Goal: Transaction & Acquisition: Obtain resource

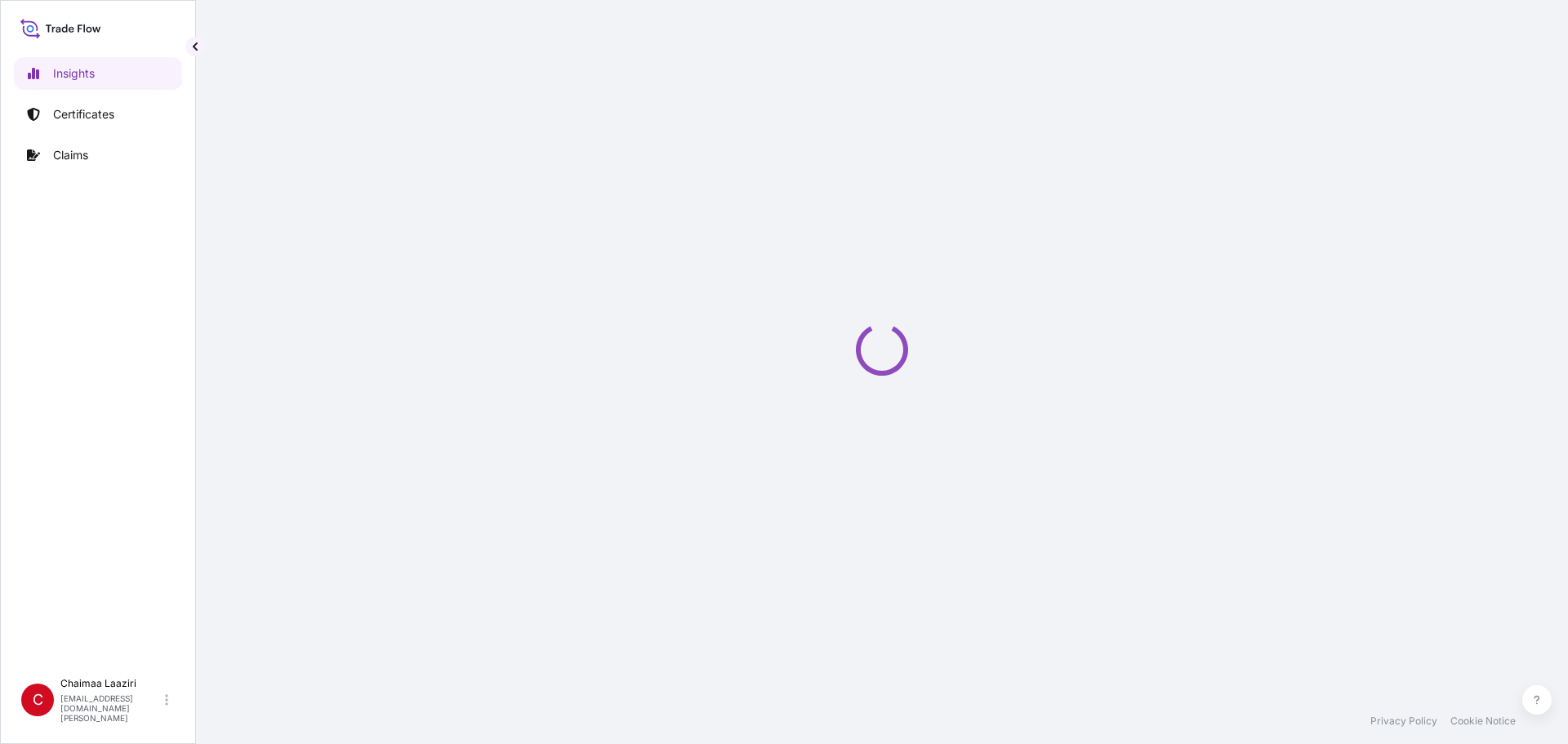
select select "2025"
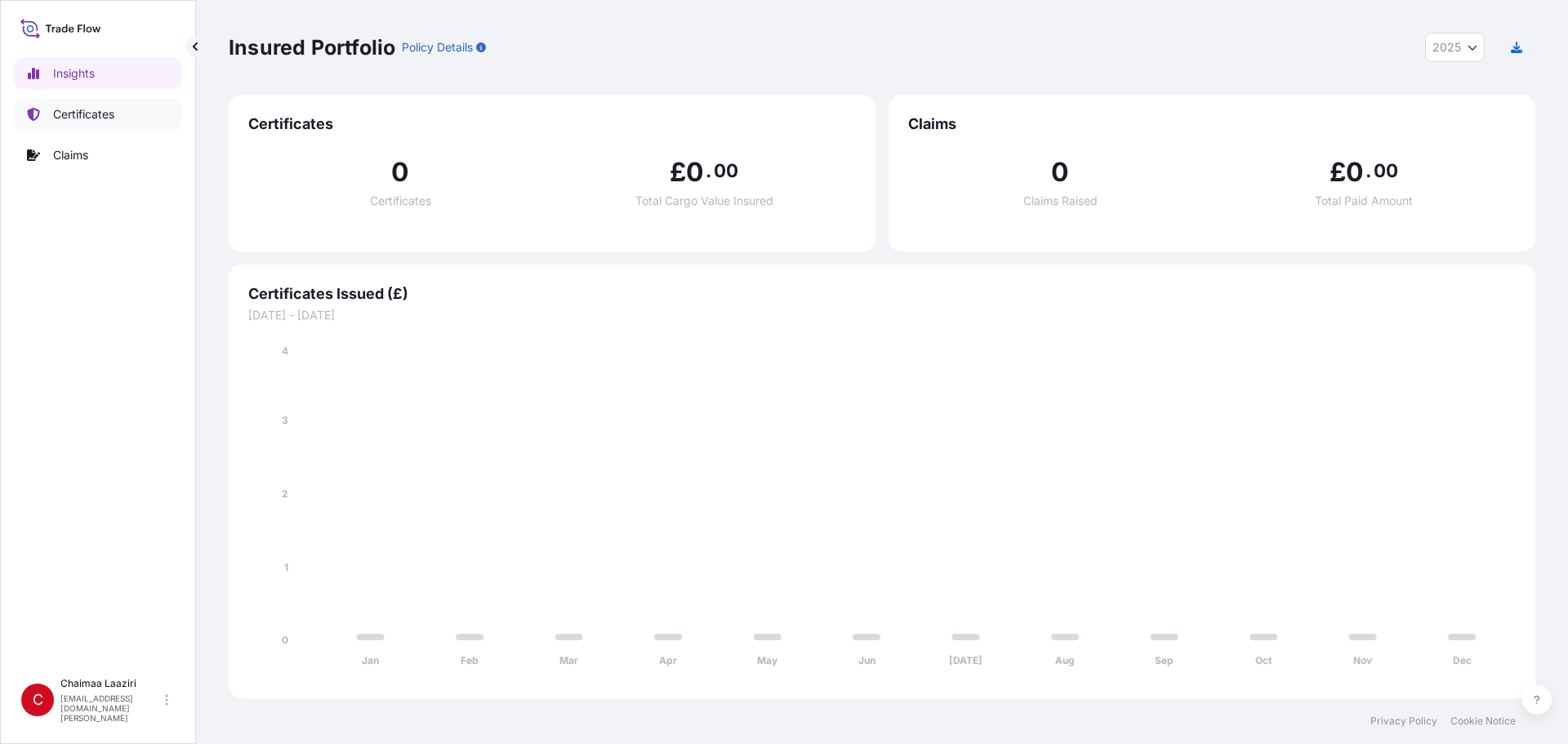
click at [135, 128] on link "Certificates" at bounding box center [98, 114] width 168 height 33
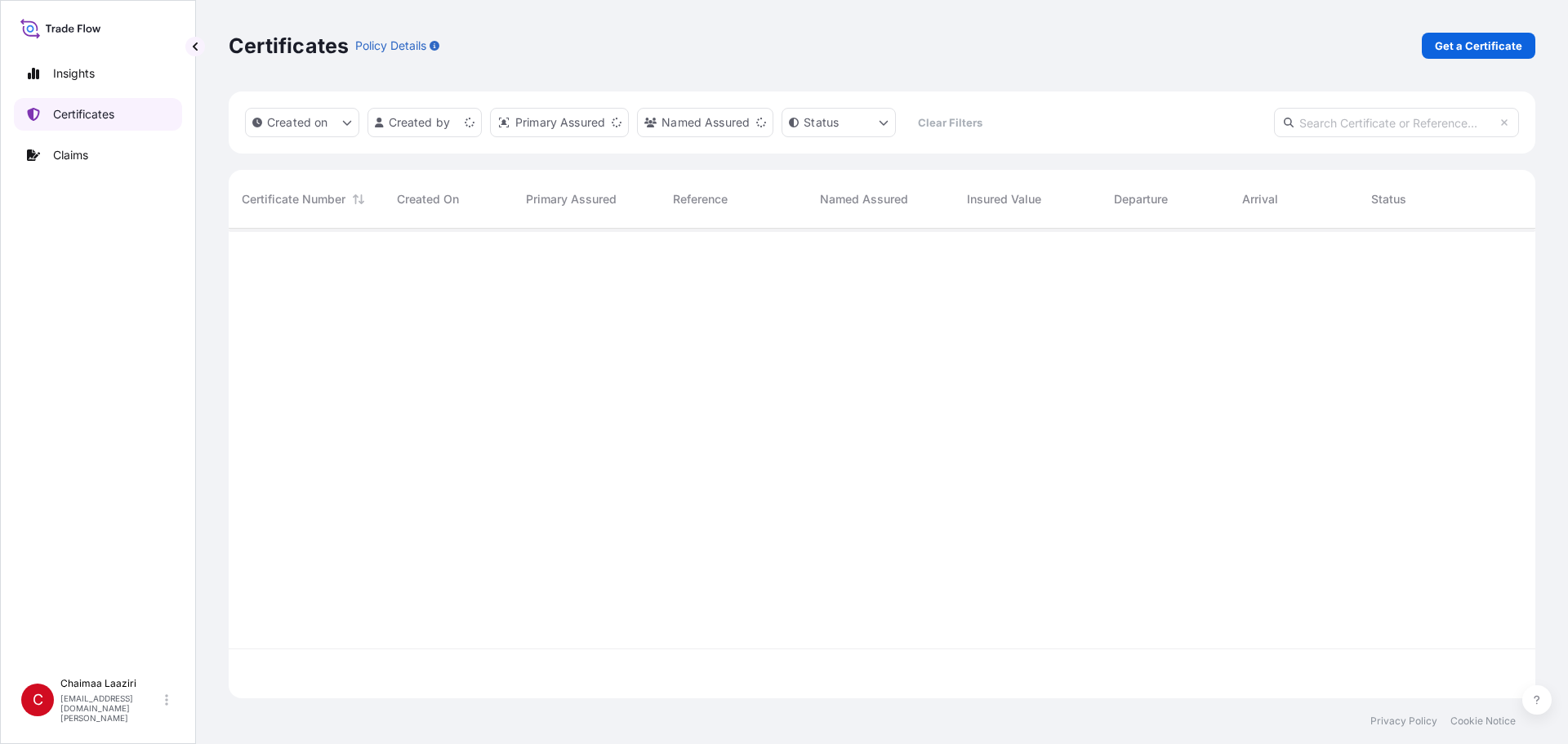
scroll to position [466, 1294]
click at [1528, 50] on link "Get a Certificate" at bounding box center [1478, 45] width 113 height 26
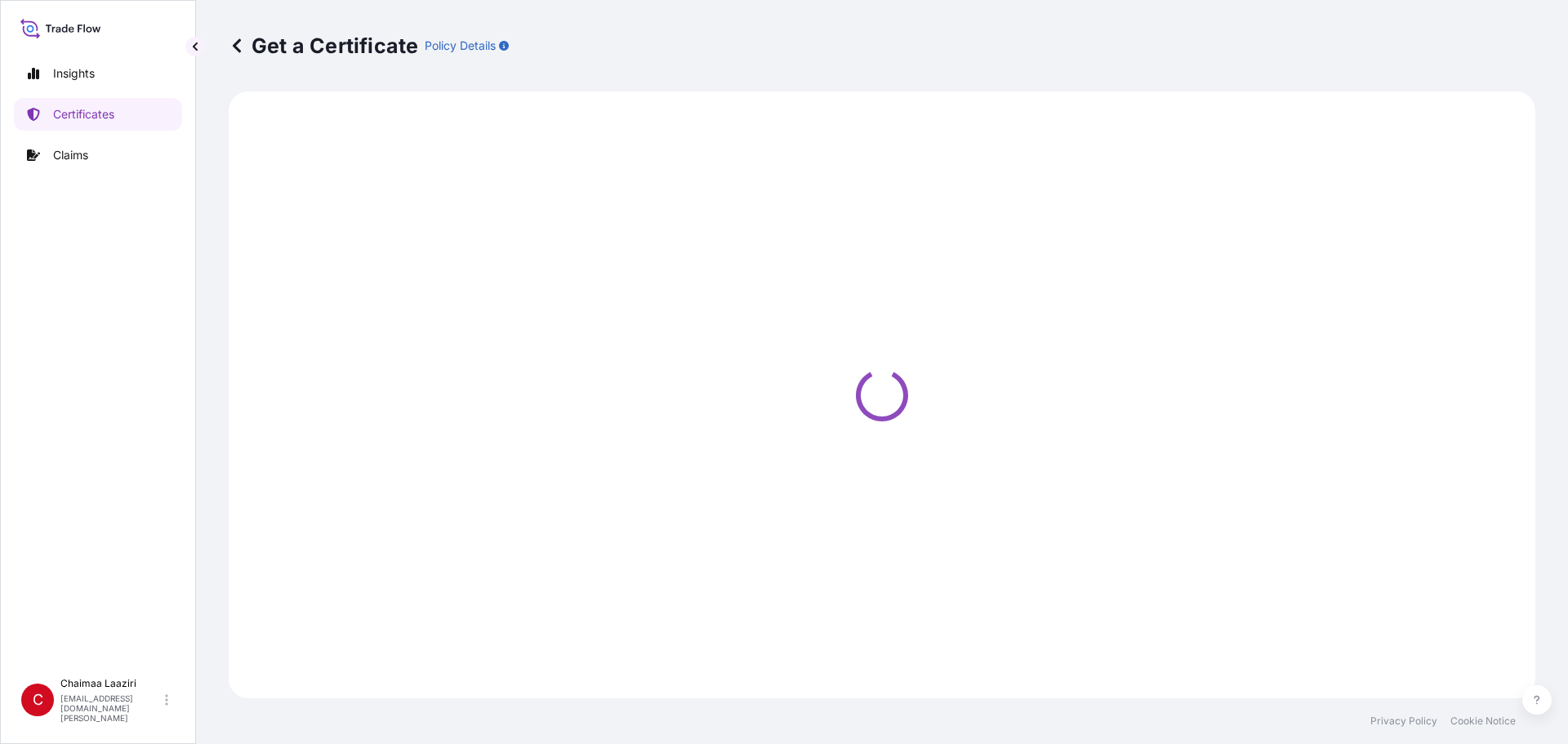
select select "Ocean Vessel"
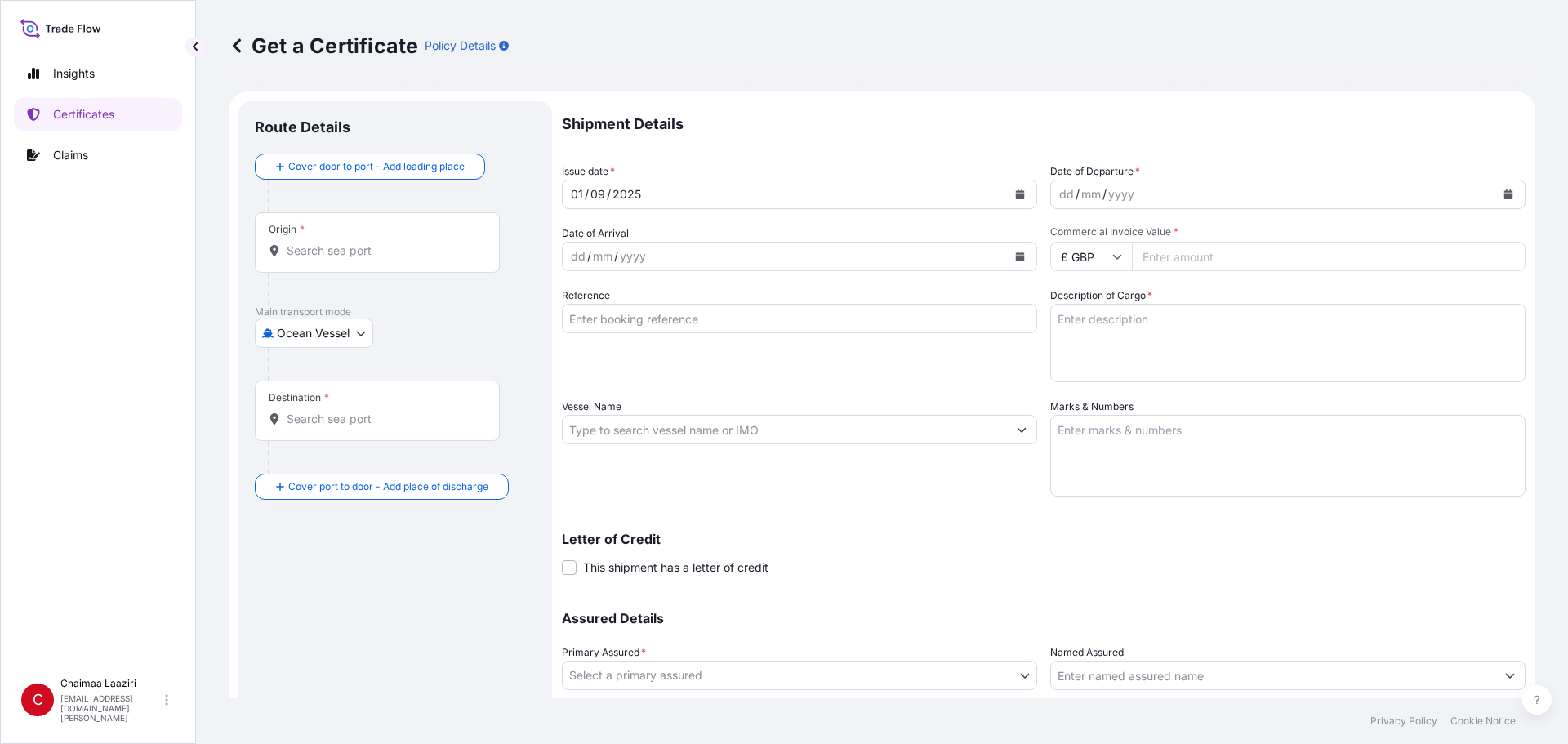
click at [1016, 198] on icon "Calendar" at bounding box center [1020, 194] width 9 height 10
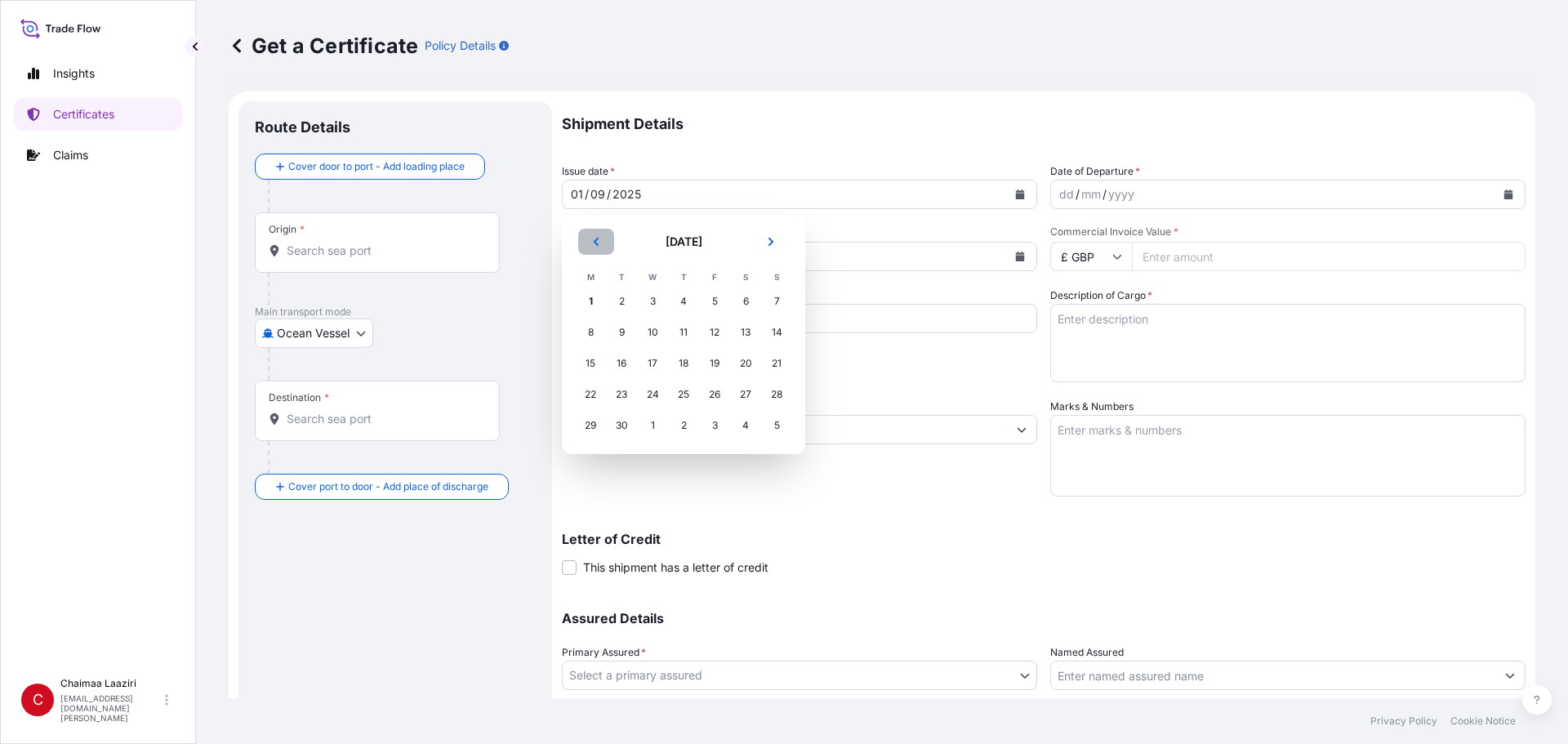
click at [592, 240] on icon "Previous" at bounding box center [596, 241] width 10 height 10
click at [657, 352] on div "13" at bounding box center [652, 363] width 29 height 29
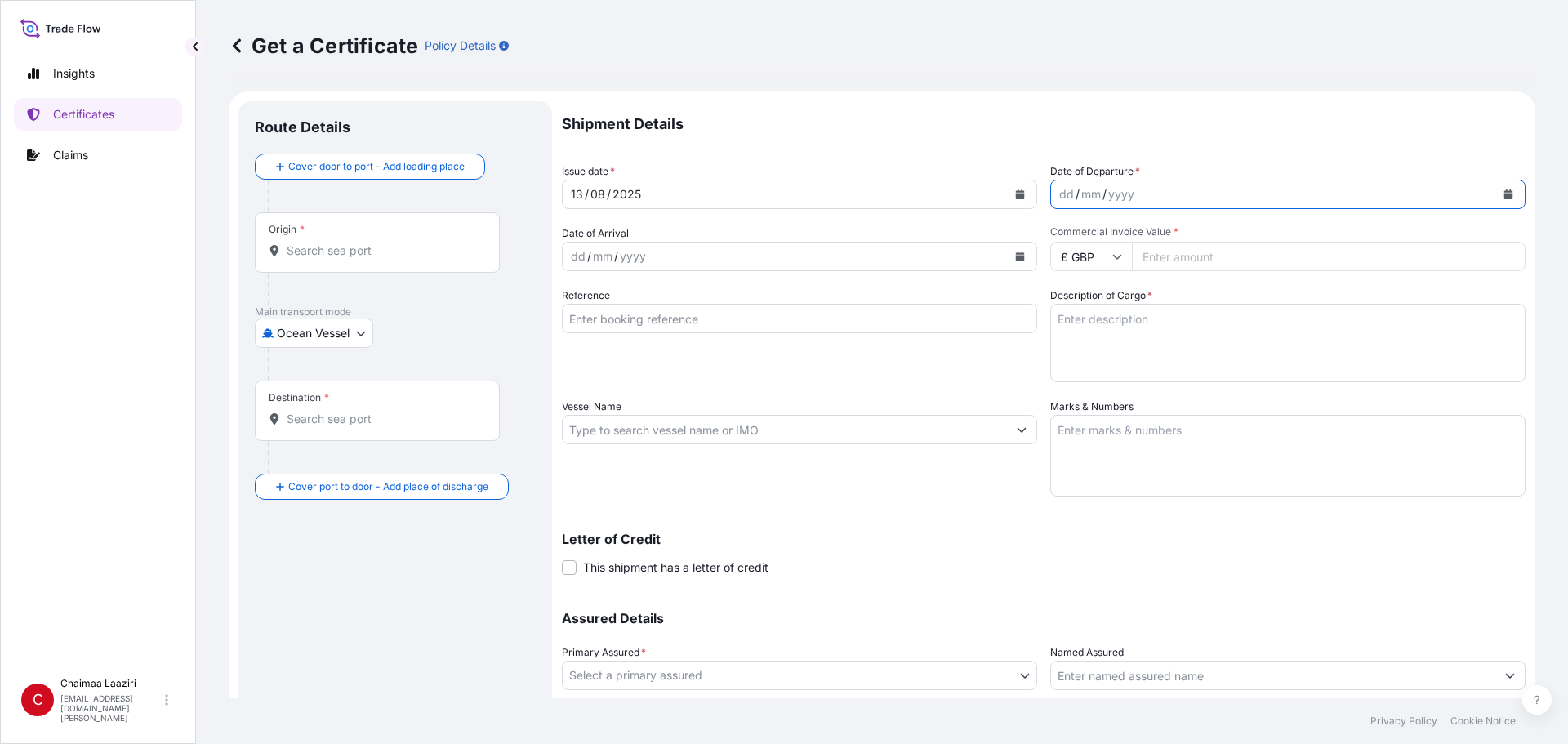
click at [1503, 186] on button "Calendar" at bounding box center [1507, 193] width 26 height 26
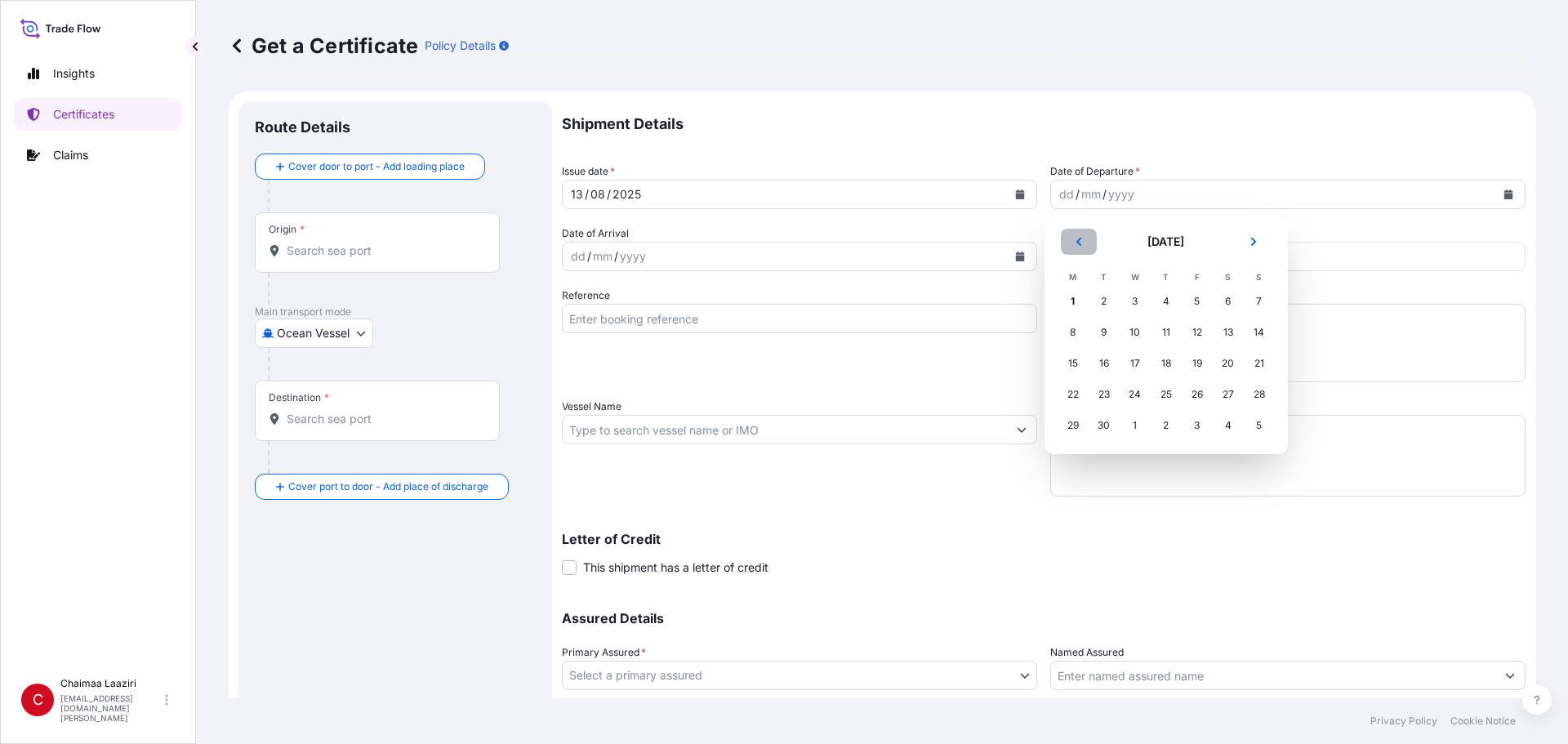
click at [1081, 240] on icon "Previous" at bounding box center [1078, 241] width 10 height 10
click at [1136, 363] on div "13" at bounding box center [1135, 363] width 29 height 29
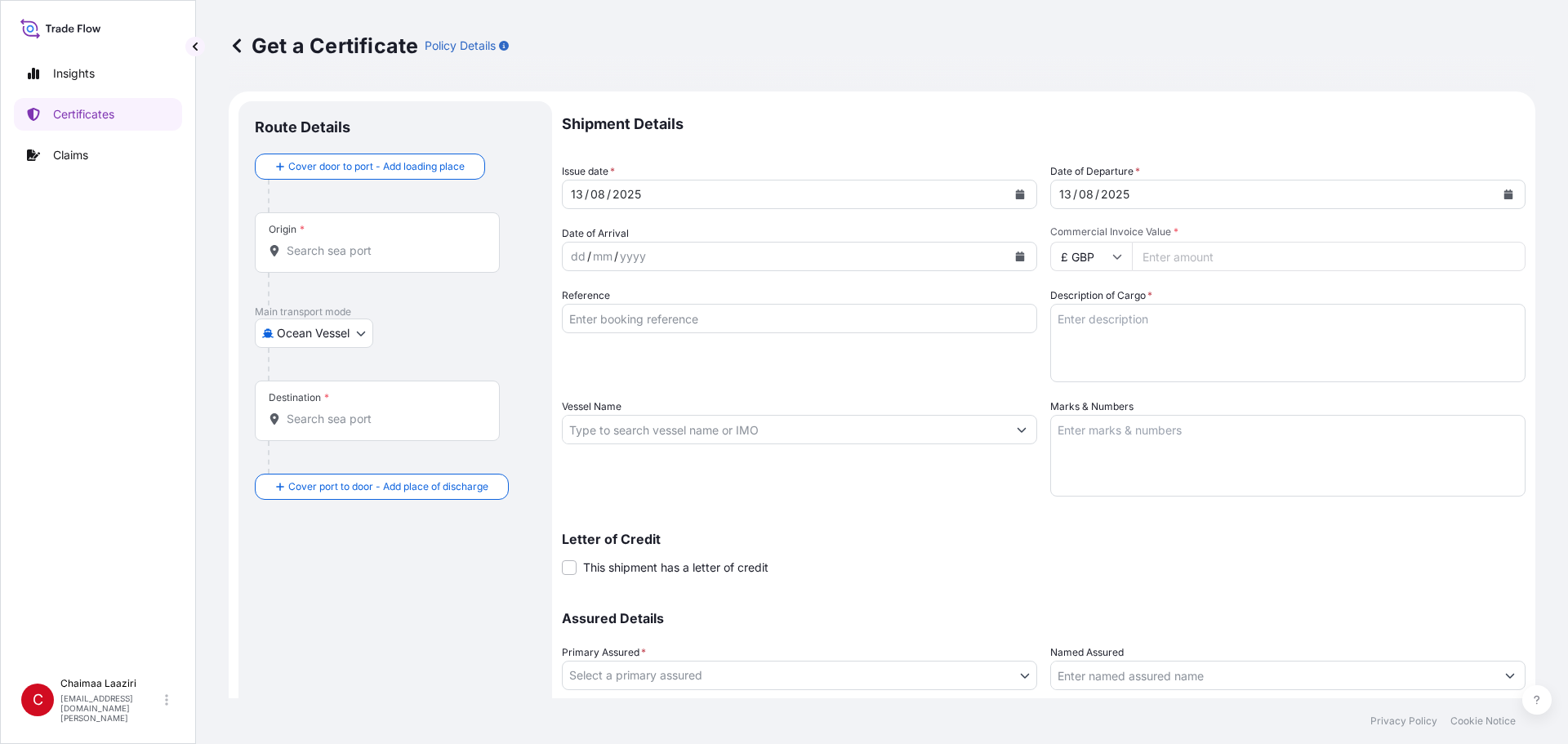
click at [1094, 256] on input "£ GBP" at bounding box center [1091, 256] width 82 height 29
click at [1084, 370] on div "$ USD" at bounding box center [1085, 370] width 69 height 31
type input "$ USD"
click at [1189, 258] on input "Commercial Invoice Value *" at bounding box center [1328, 256] width 394 height 29
paste input "1729834"
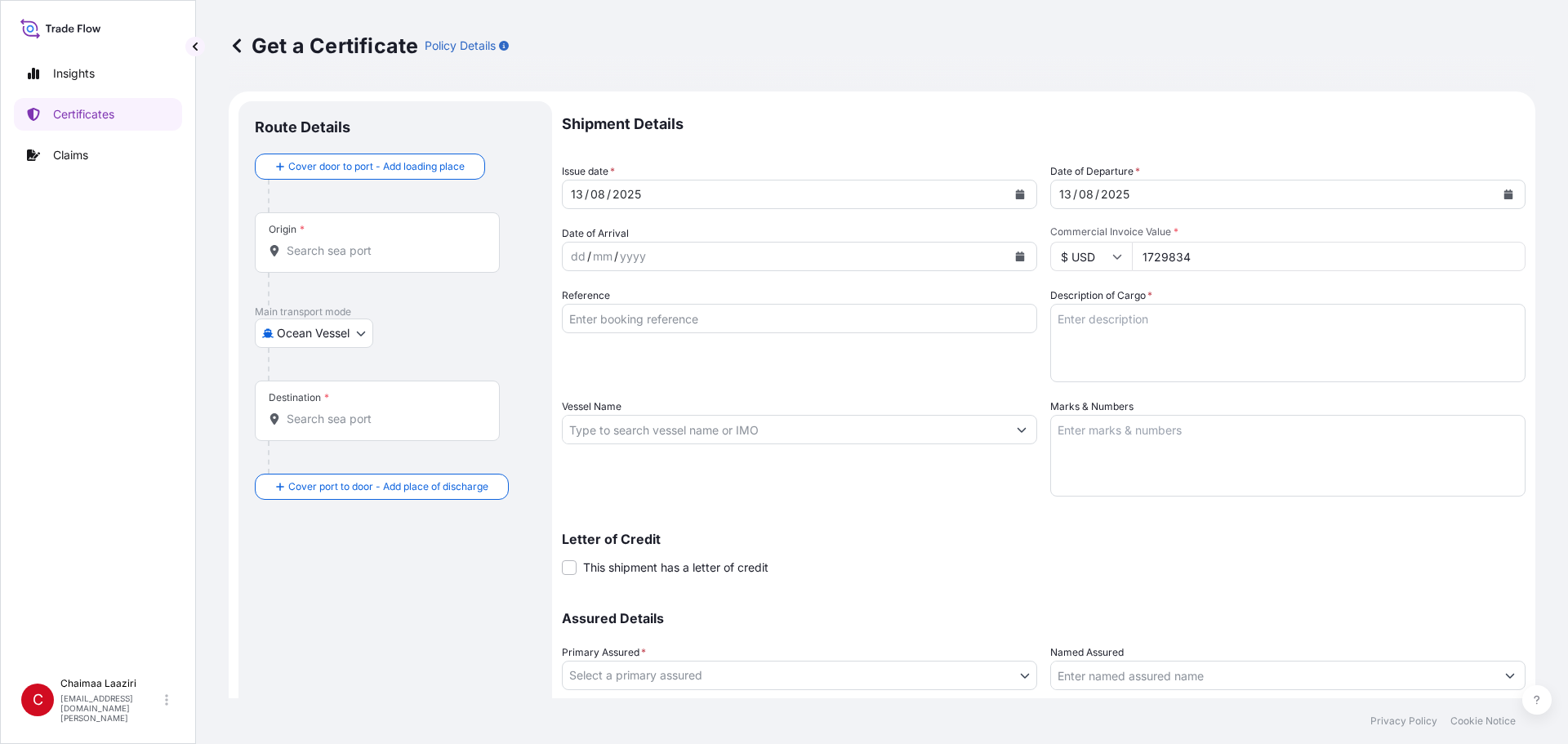
click at [1168, 258] on input "1729834" at bounding box center [1328, 256] width 394 height 29
click at [1169, 256] on input "1729834" at bounding box center [1328, 256] width 394 height 29
click at [1177, 258] on input "1729834" at bounding box center [1328, 256] width 394 height 29
type input "172983.4"
click at [724, 320] on input "Reference" at bounding box center [799, 318] width 475 height 29
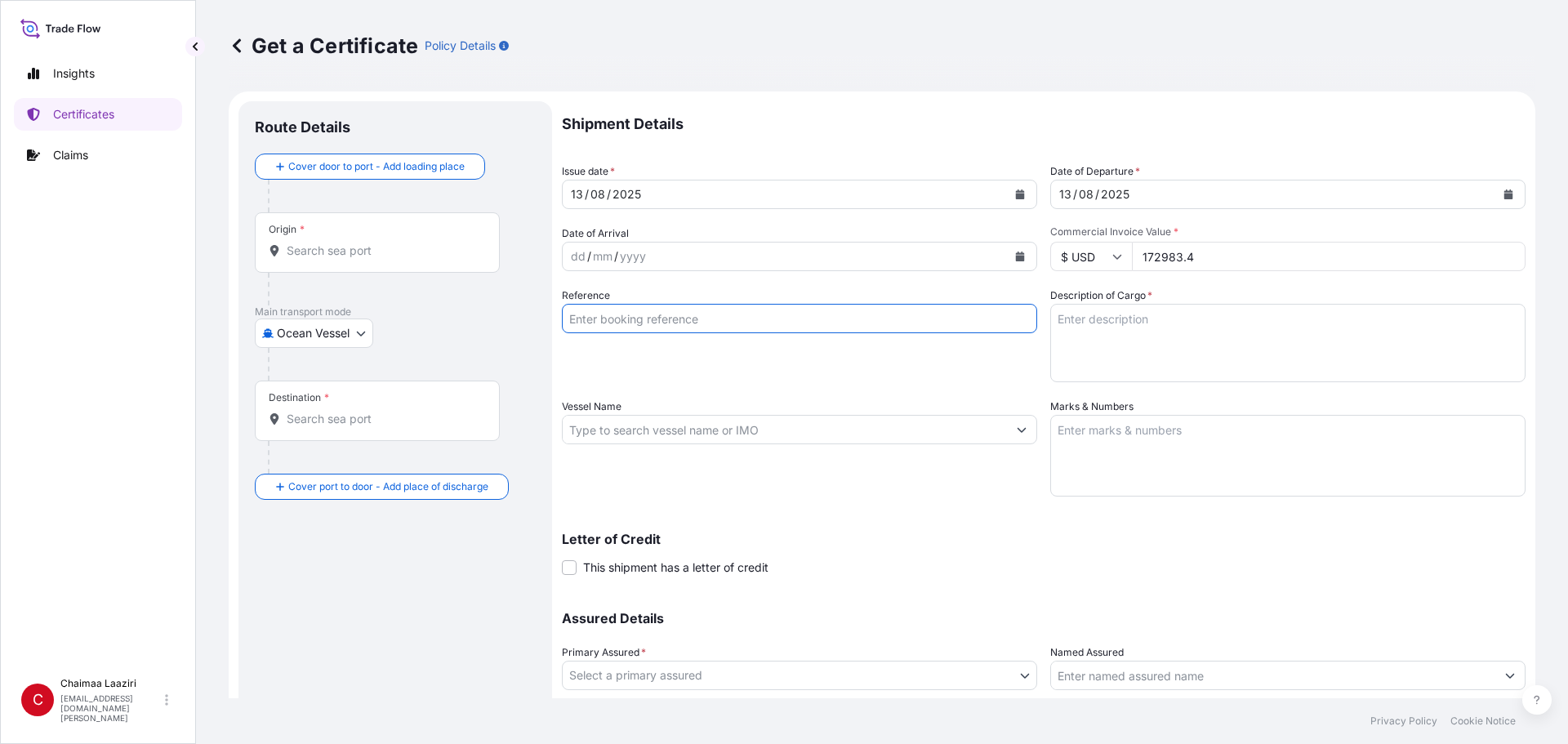
paste input "9018007814-15 9018007655 9018007587"
type input "9018007814-15 9018007655 9018007587"
click at [1131, 334] on textarea "Description of Cargo *" at bounding box center [1287, 343] width 475 height 78
paste textarea "9018007814-15 9018007655 9018007587"
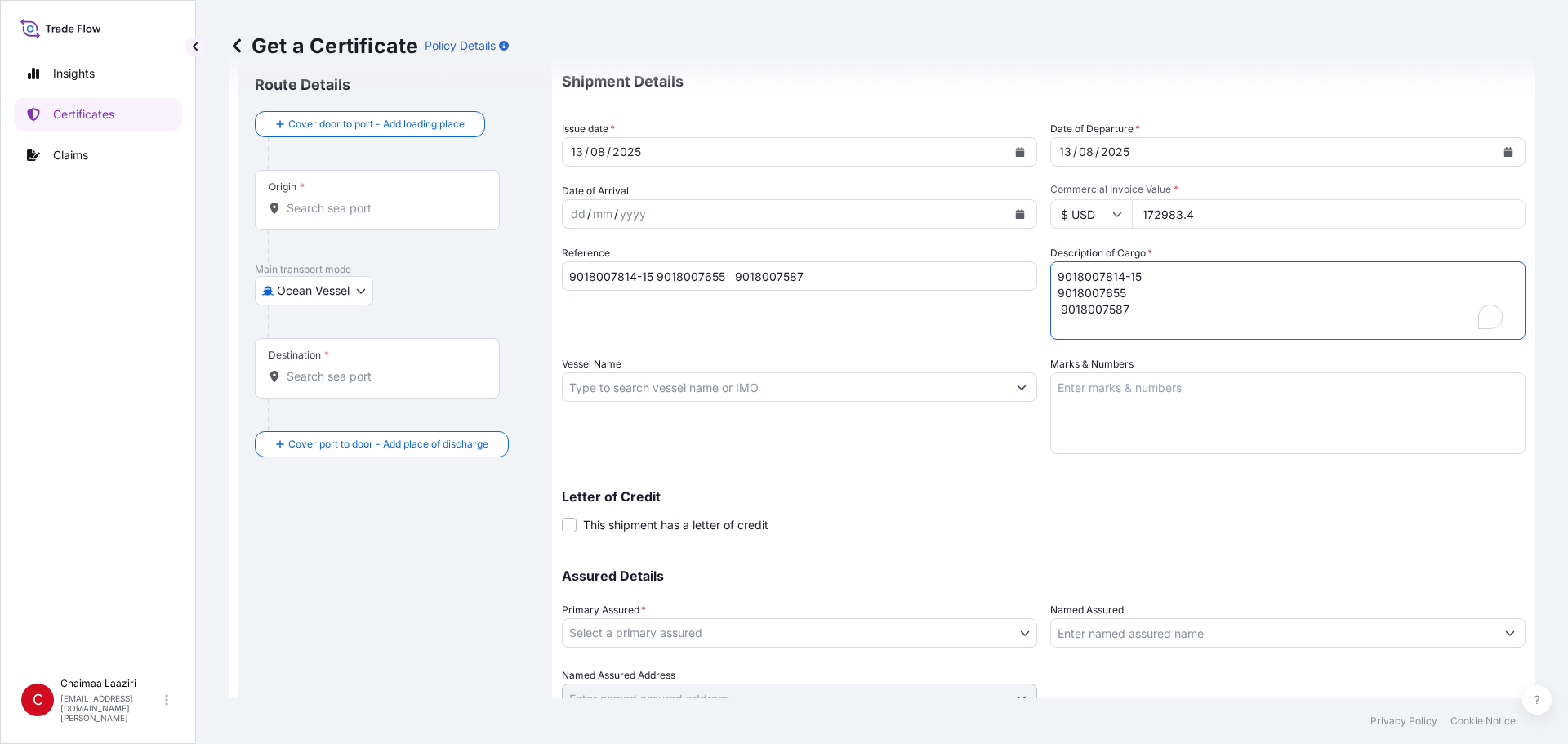
scroll to position [112, 0]
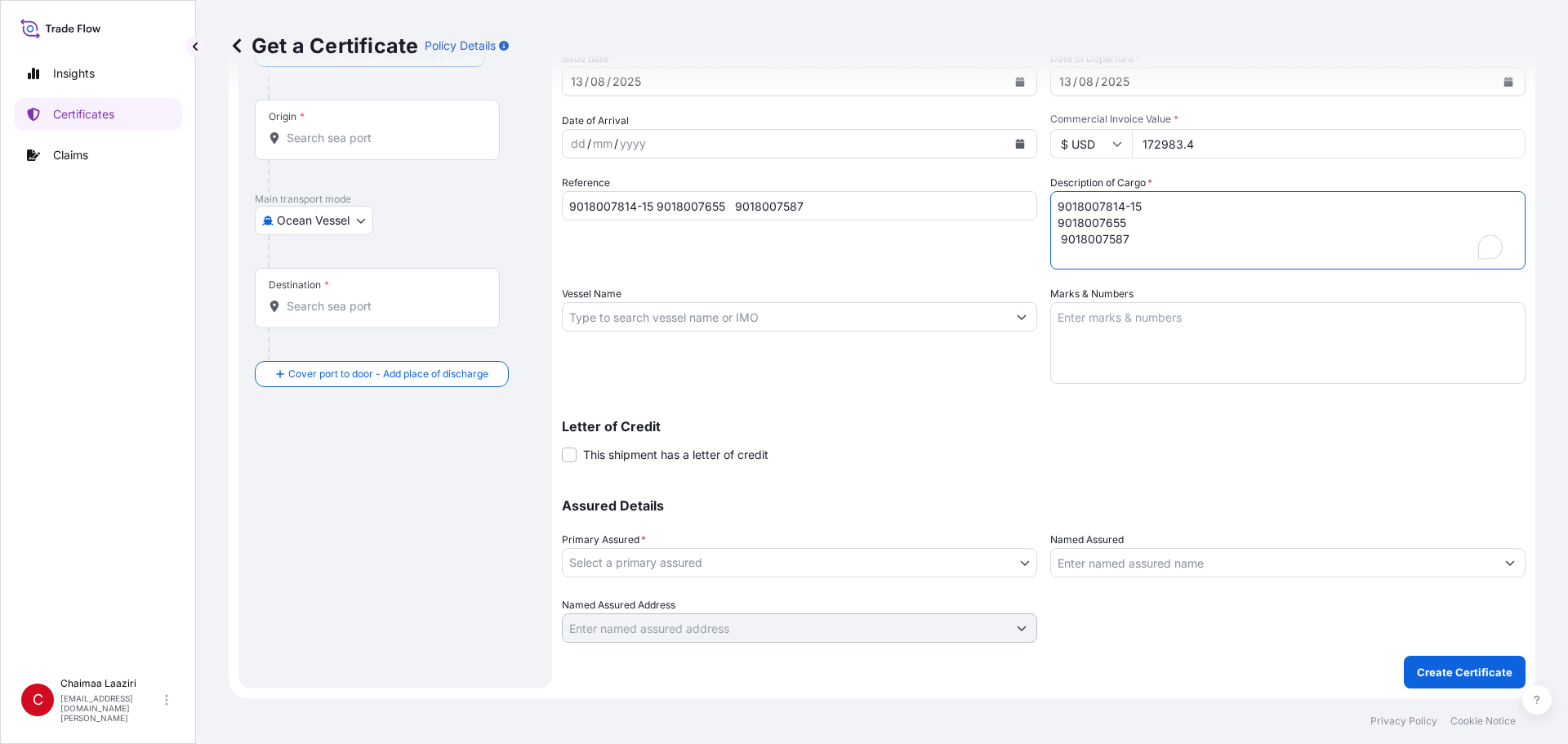
type textarea "9018007814-15 9018007655 9018007587"
click at [814, 558] on body "Insights Certificates Claims C Chaimaa Laaziri [EMAIL_ADDRESS][DOMAIN_NAME][PER…" at bounding box center [784, 372] width 1568 height 744
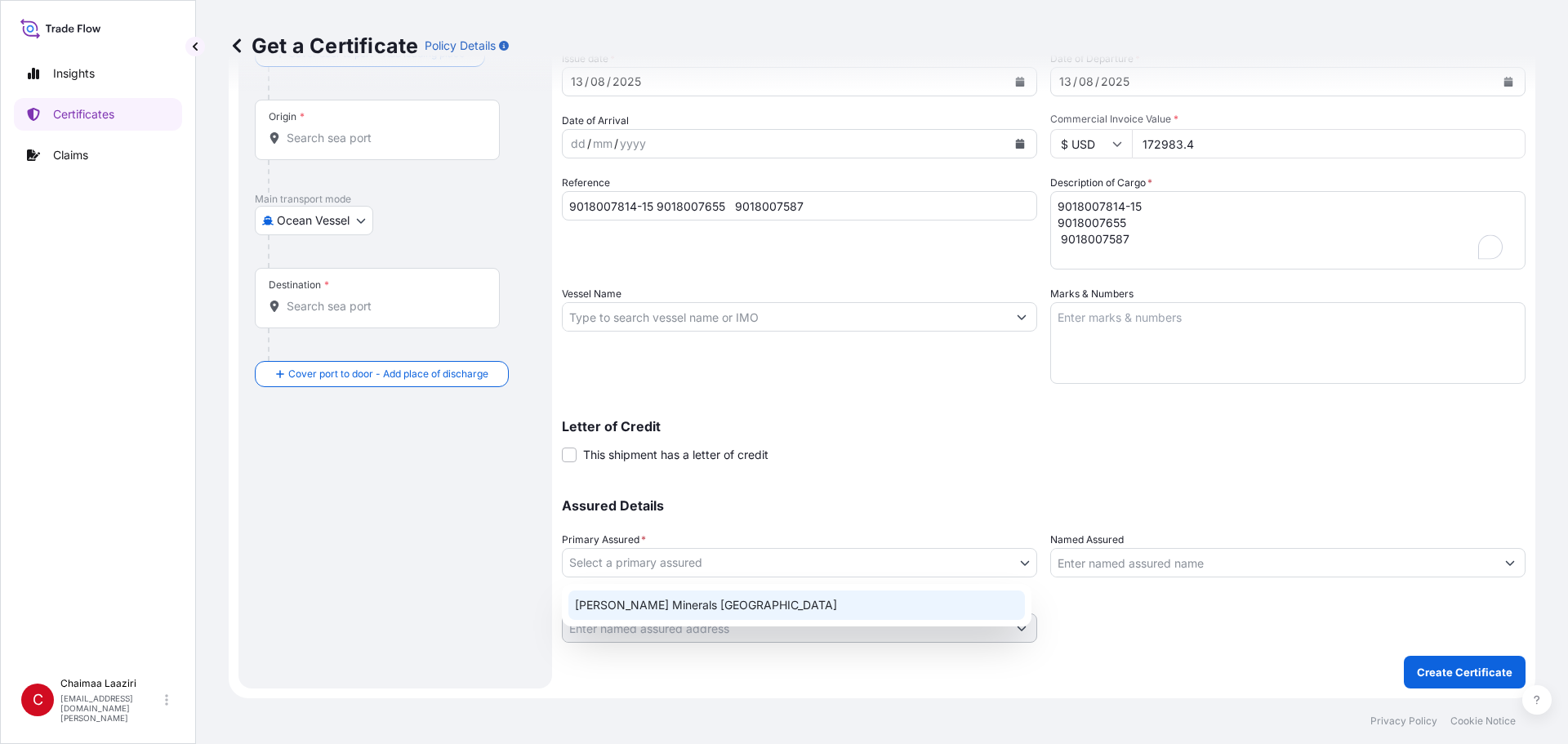
click at [768, 593] on div "[PERSON_NAME] Minerals [GEOGRAPHIC_DATA]" at bounding box center [796, 605] width 456 height 29
select select "31757"
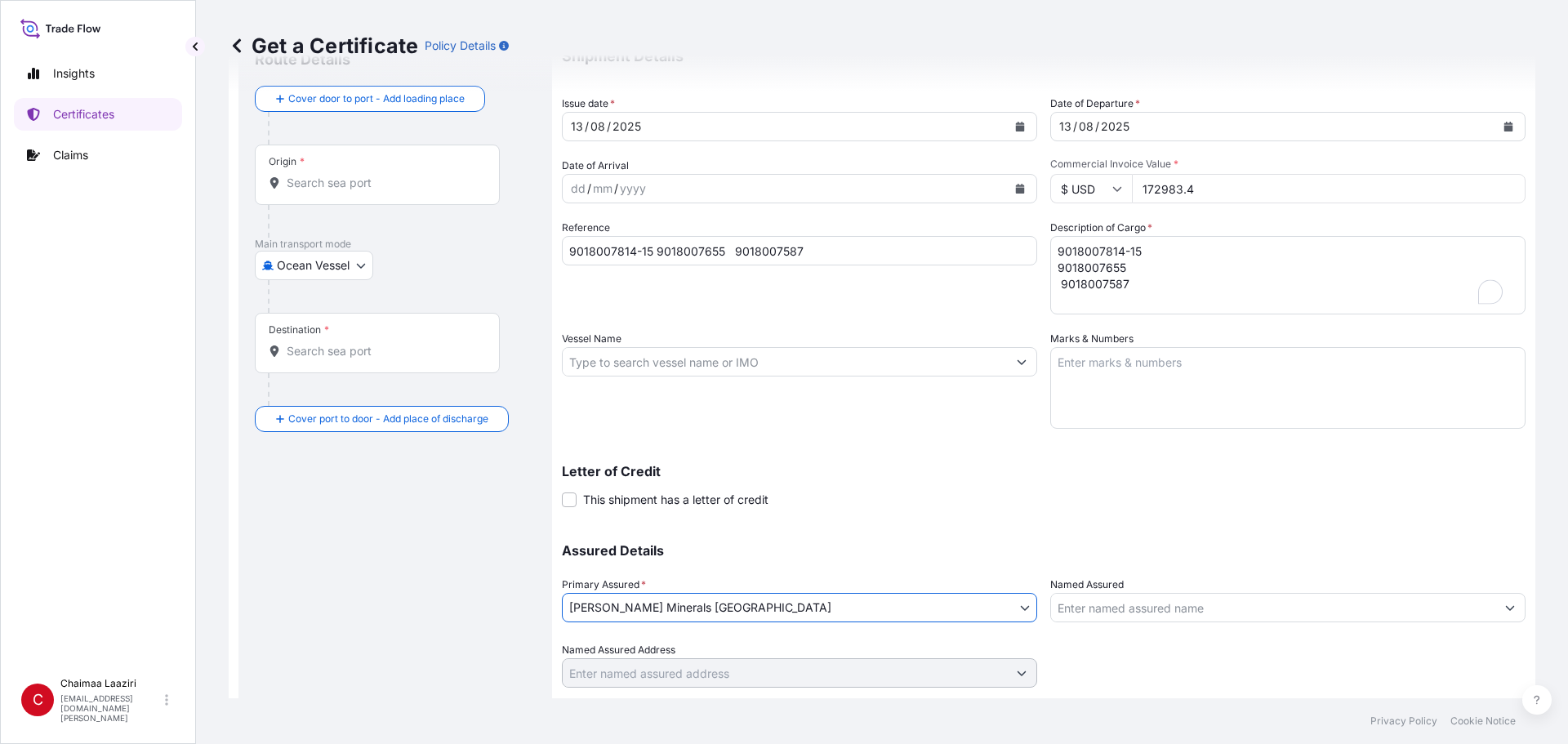
scroll to position [0, 0]
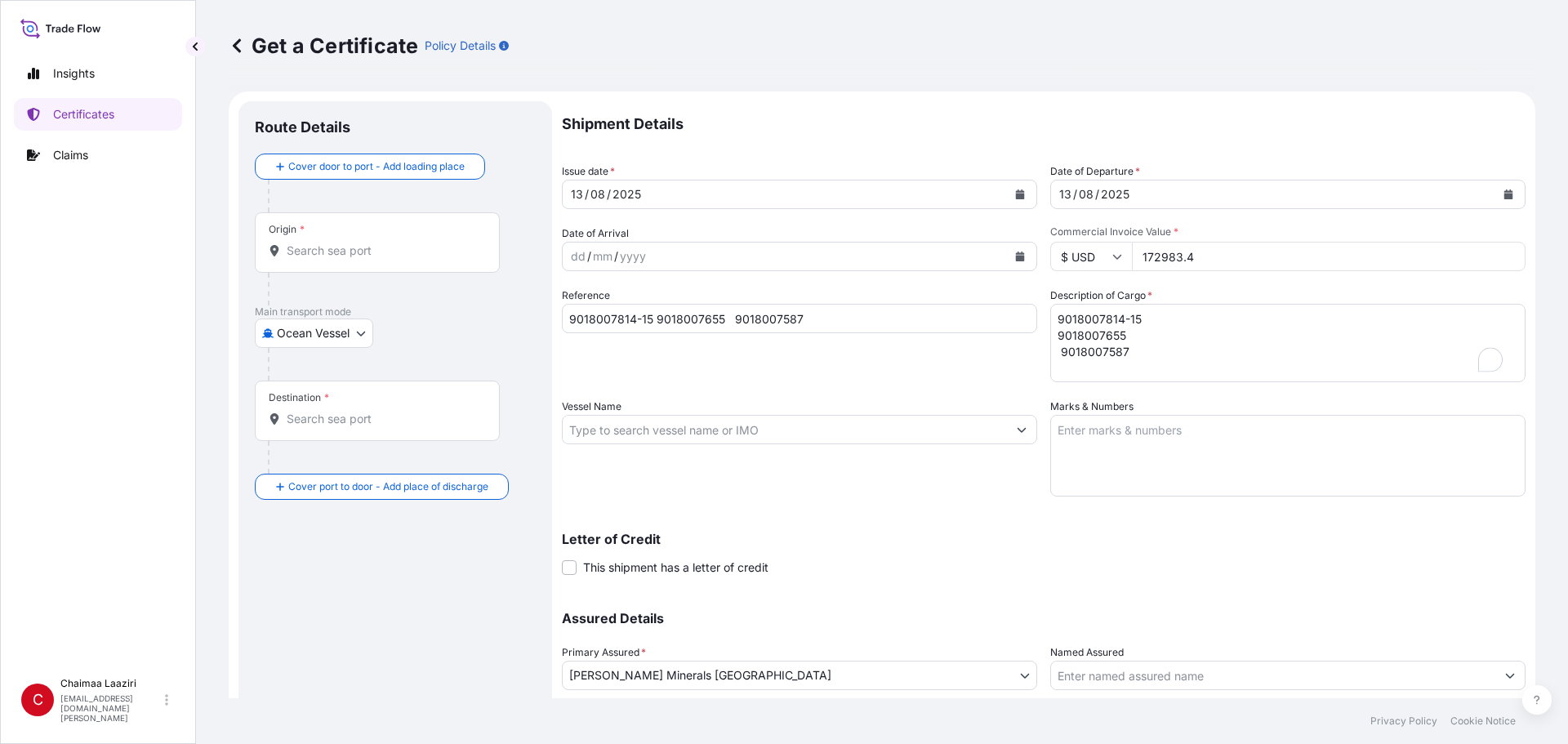
click at [351, 239] on div "Origin *" at bounding box center [377, 242] width 245 height 61
click at [351, 242] on input "Origin *" at bounding box center [383, 250] width 192 height 16
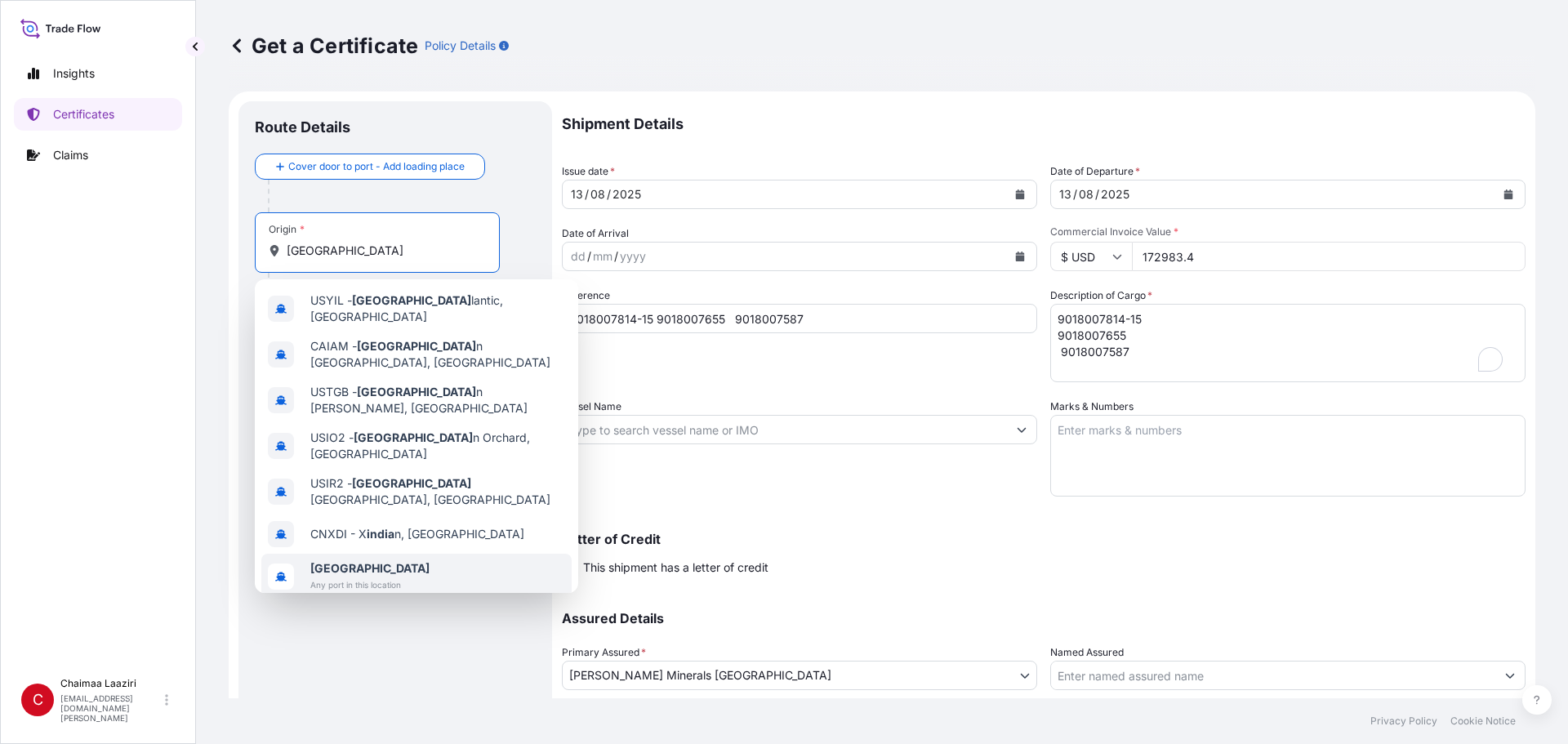
click at [306, 553] on div "[GEOGRAPHIC_DATA] Any port in this location" at bounding box center [416, 576] width 310 height 45
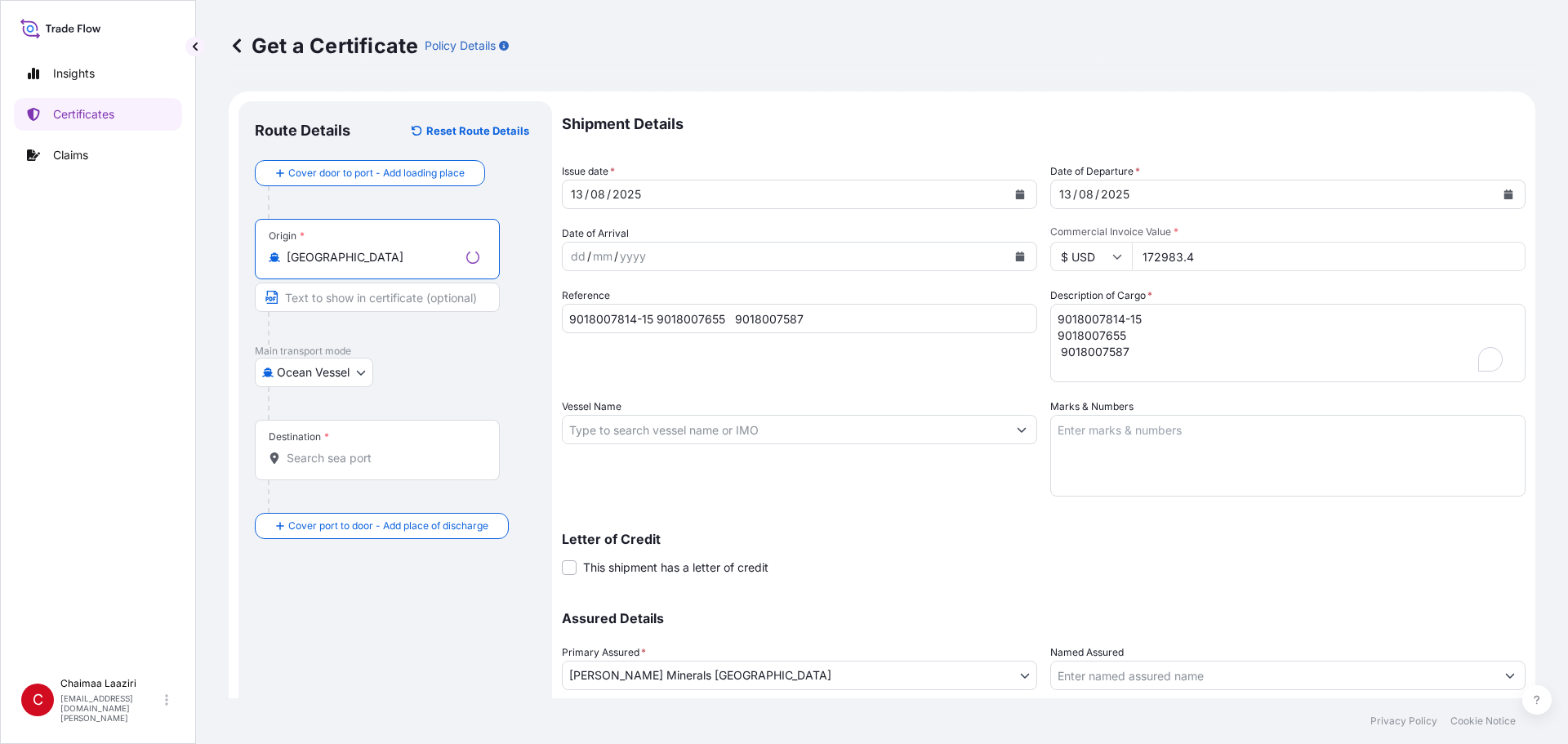
type input "[GEOGRAPHIC_DATA]"
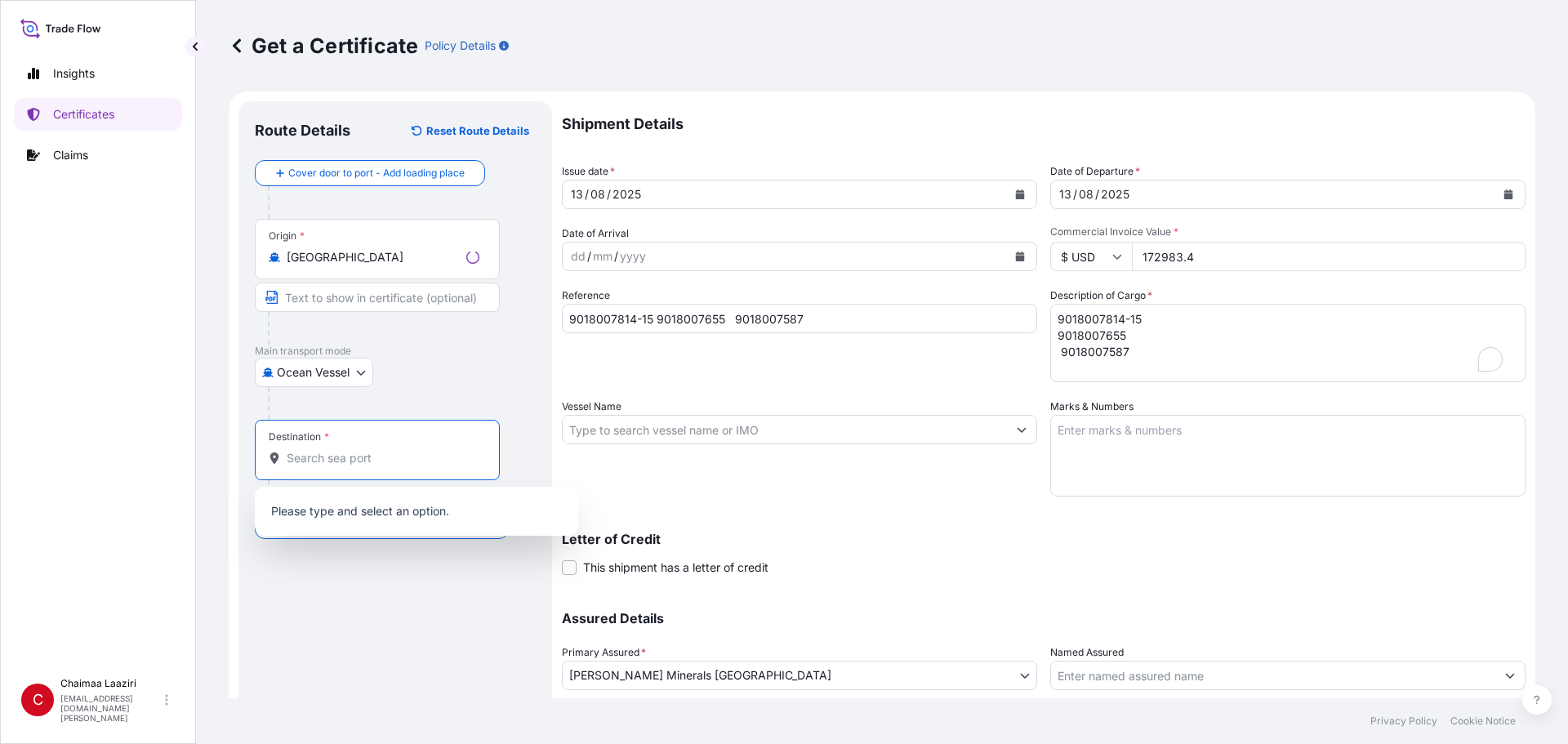
click at [325, 455] on input "Destination *" at bounding box center [383, 458] width 192 height 16
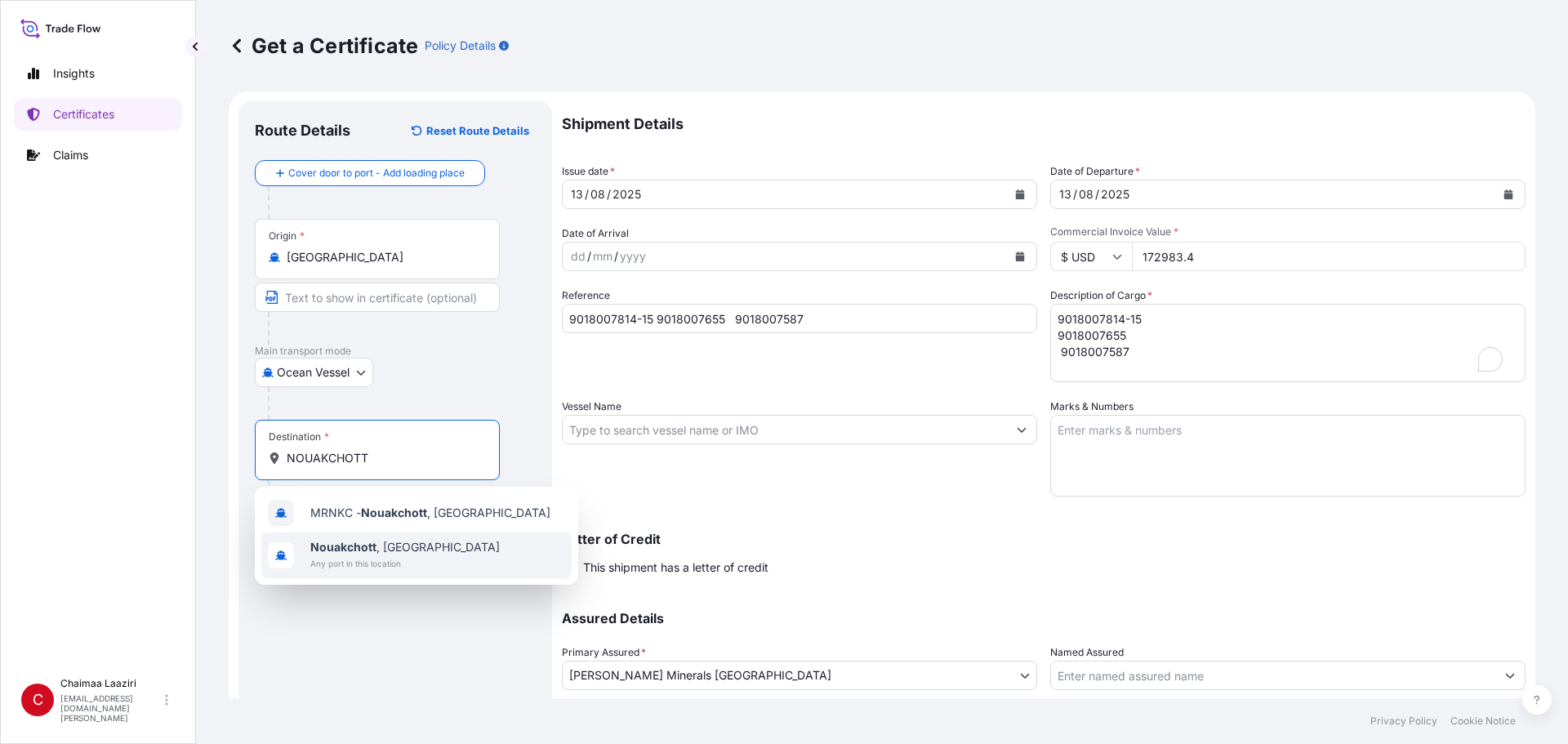
click at [335, 543] on b "Nouakchott" at bounding box center [343, 547] width 66 height 14
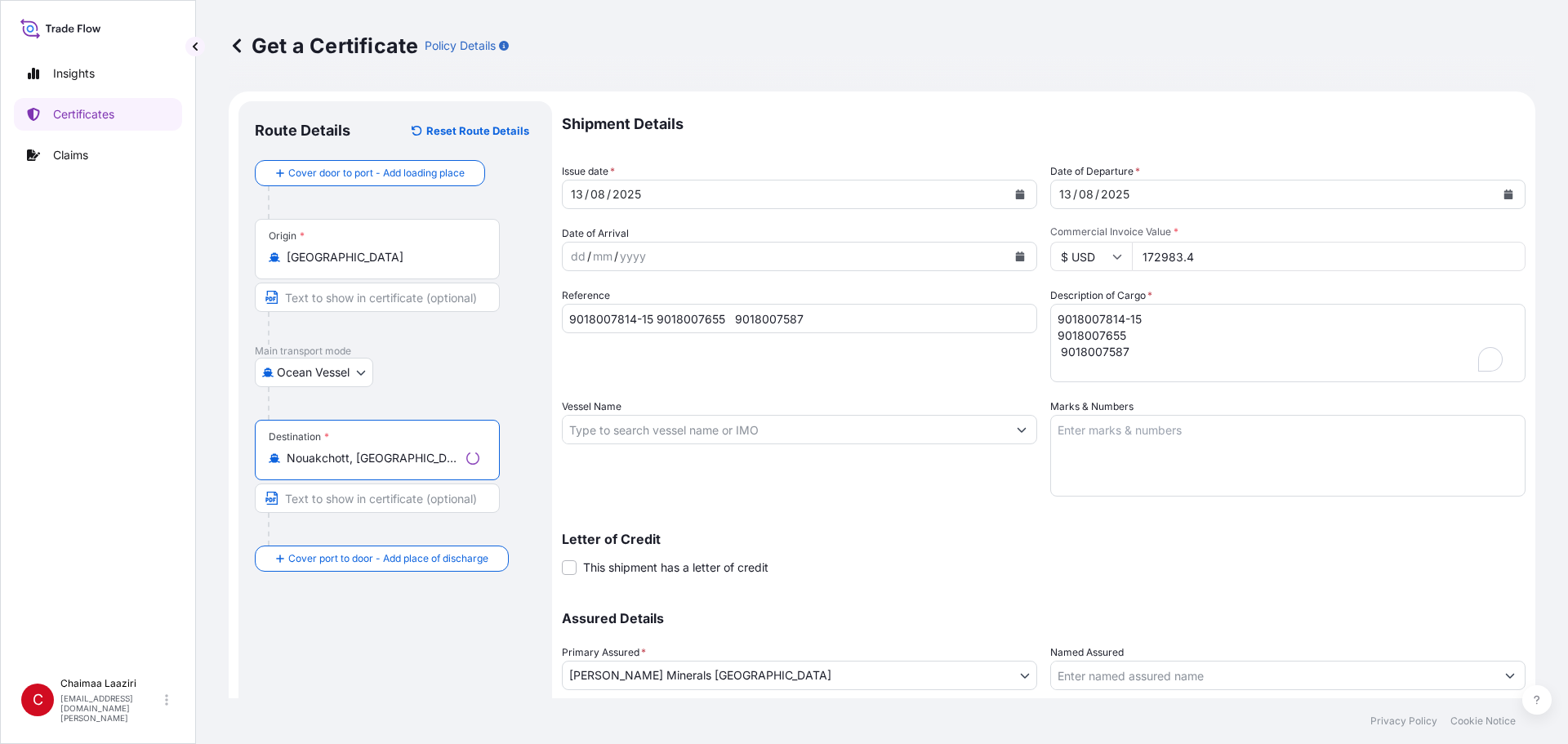
type input "Nouakchott, [GEOGRAPHIC_DATA]"
click at [457, 350] on p "Main transport mode" at bounding box center [395, 351] width 281 height 13
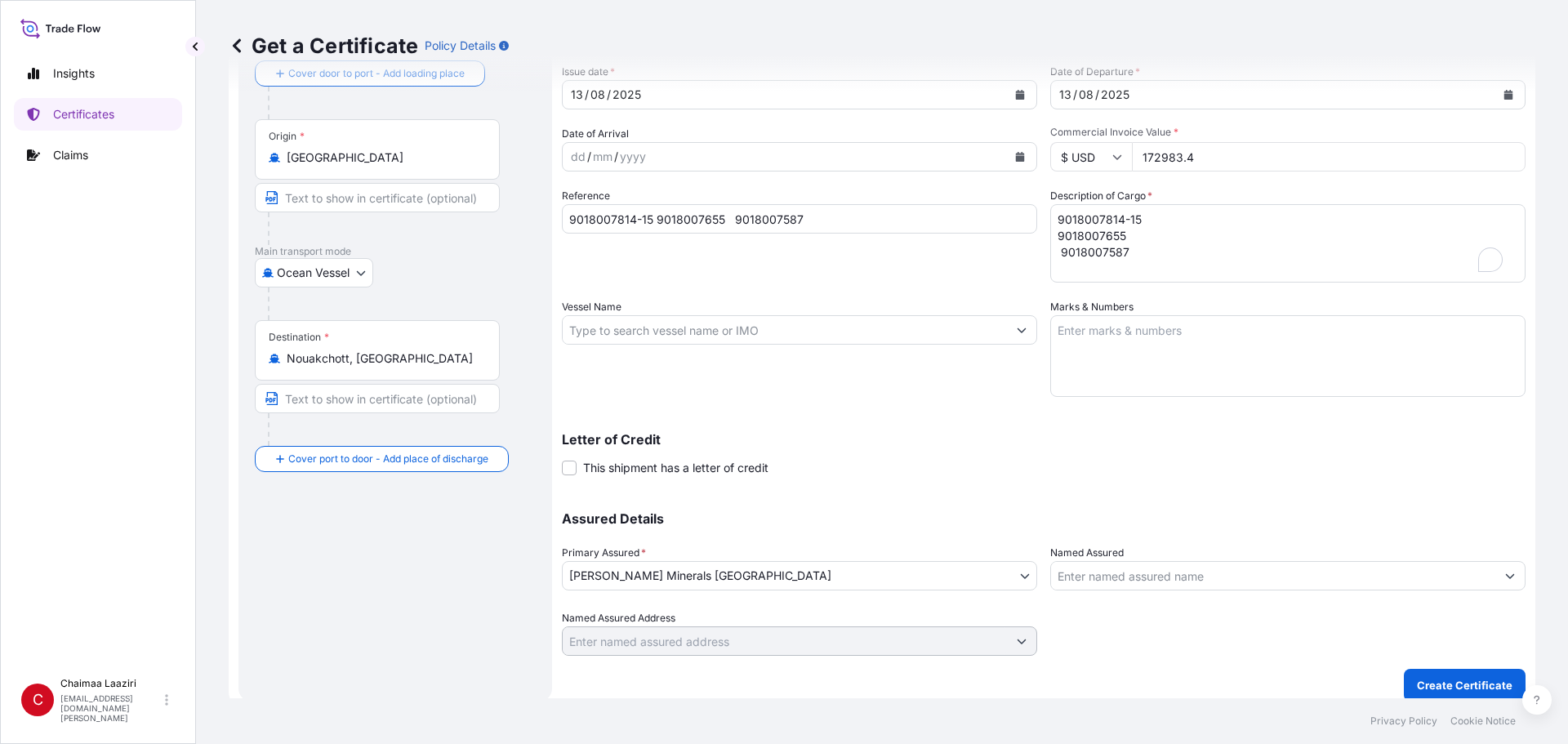
scroll to position [112, 0]
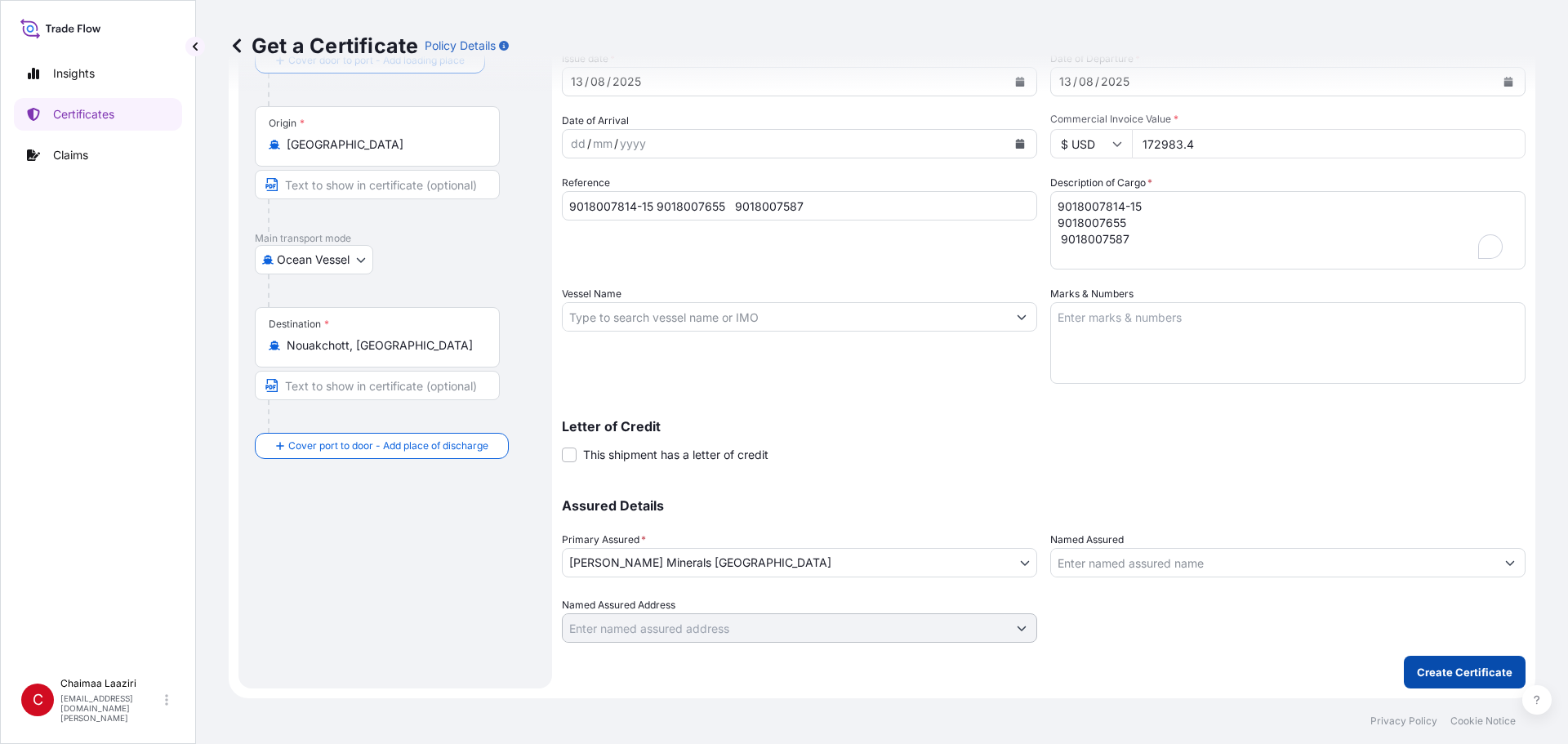
click at [1428, 671] on p "Create Certificate" at bounding box center [1464, 672] width 95 height 16
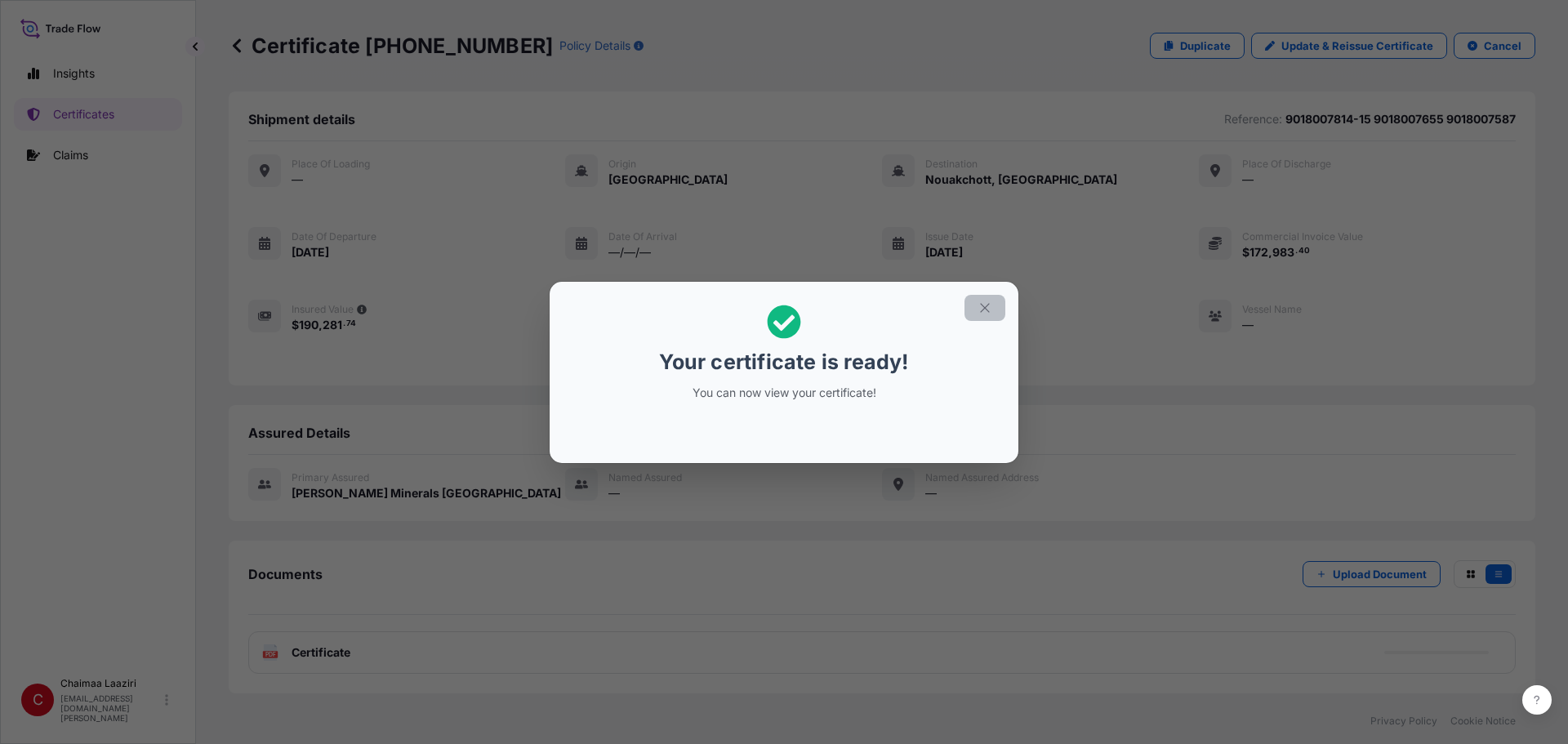
click at [984, 310] on icon "button" at bounding box center [984, 307] width 14 height 14
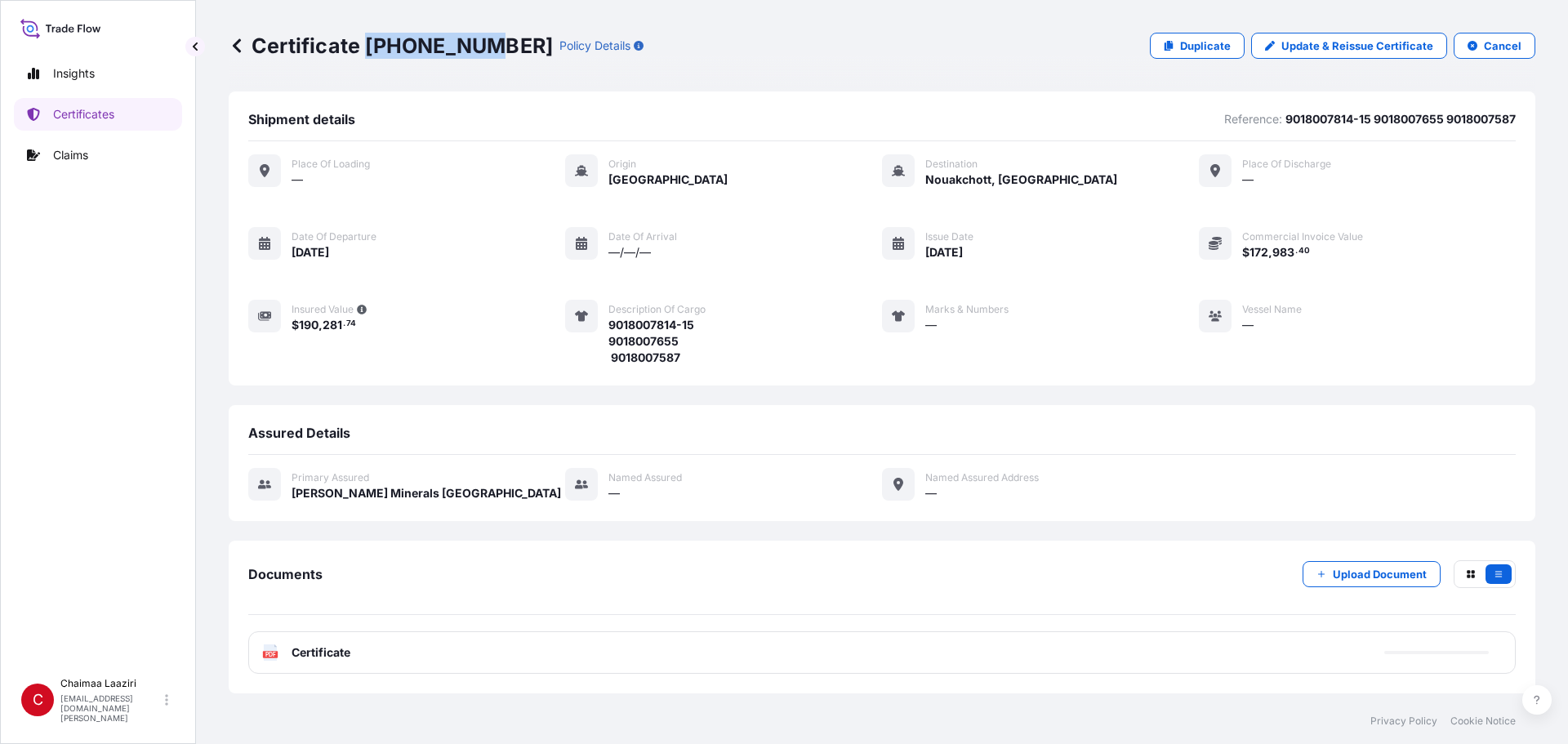
drag, startPoint x: 366, startPoint y: 46, endPoint x: 480, endPoint y: 46, distance: 114.0
click at [480, 46] on p "Certificate [PHONE_NUMBER]" at bounding box center [391, 45] width 324 height 26
copy p "[PHONE_NUMBER]"
